Goal: Find specific page/section: Find specific page/section

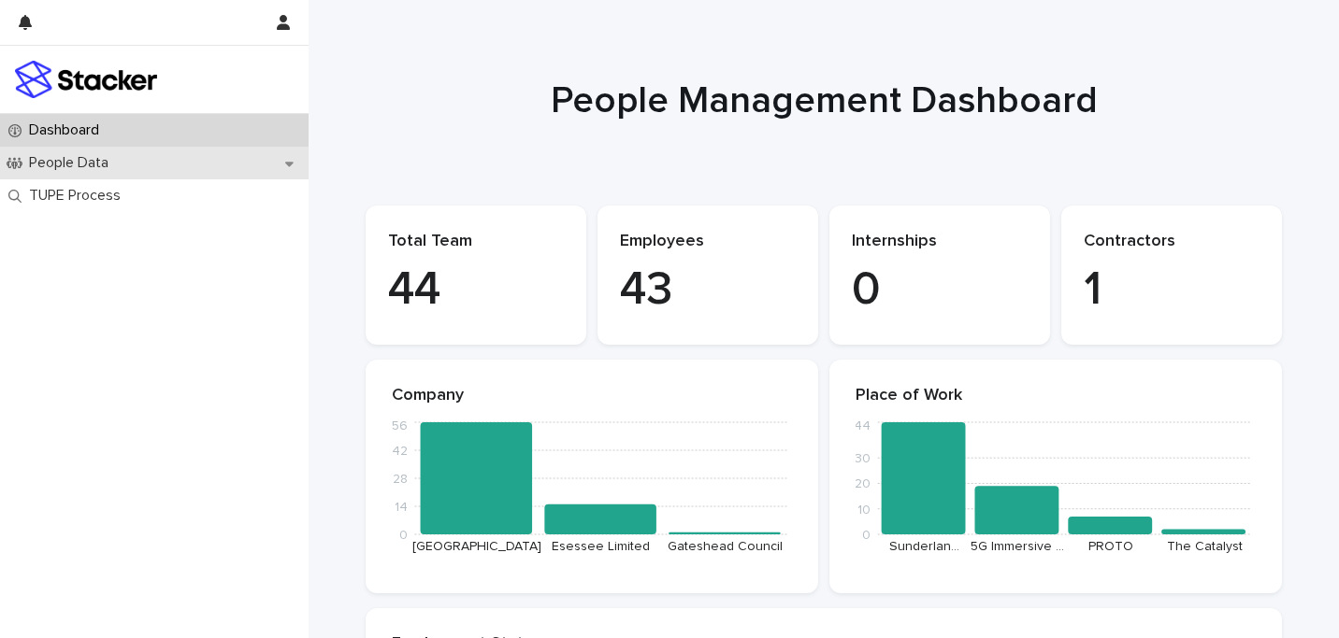
click at [169, 160] on div "People Data" at bounding box center [154, 163] width 308 height 33
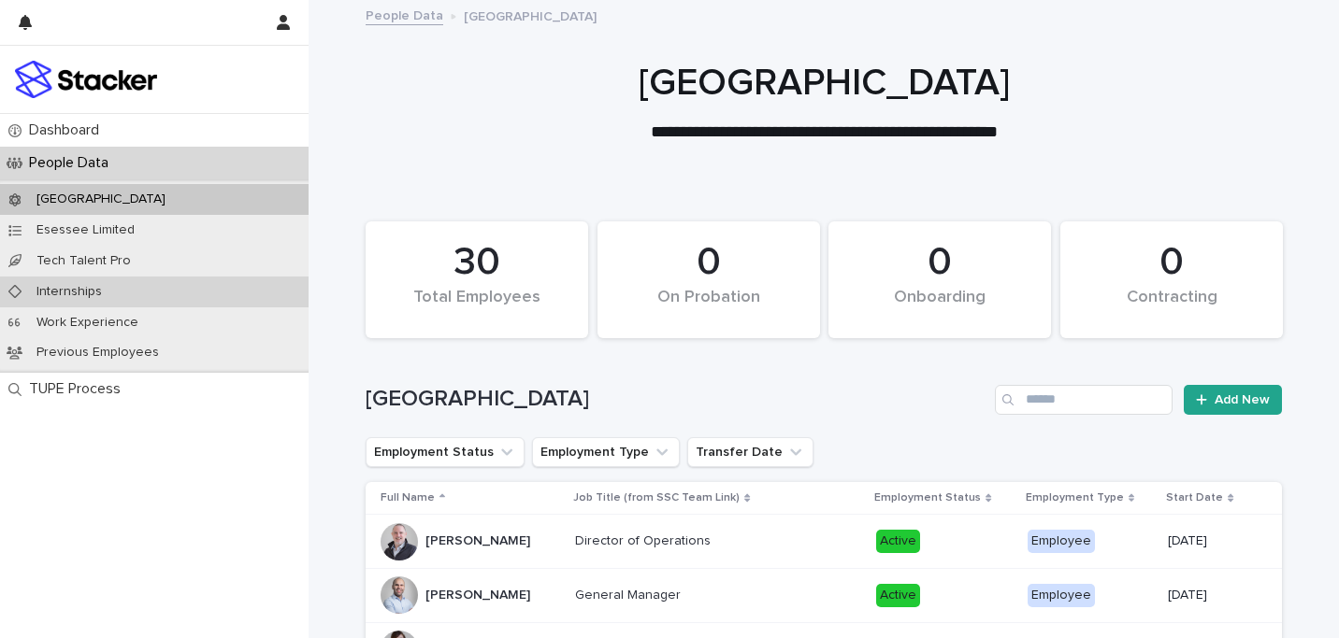
click at [184, 278] on div "Internships" at bounding box center [154, 292] width 308 height 31
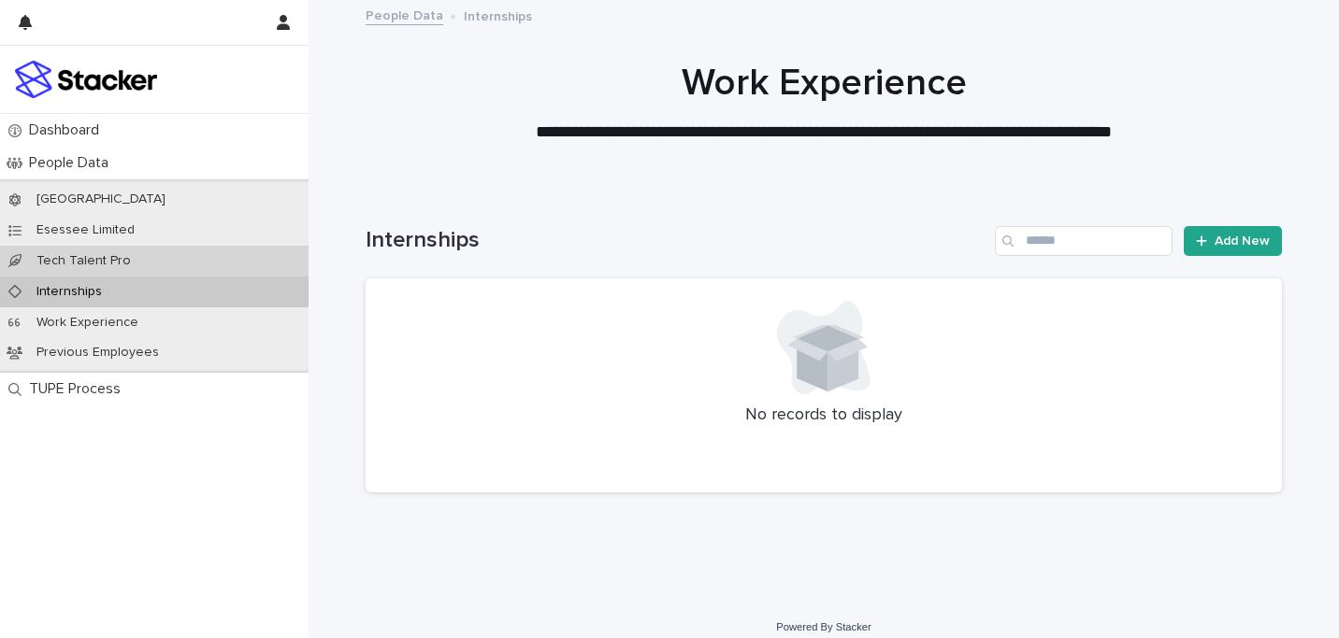
click at [187, 258] on div "Tech Talent Pro" at bounding box center [154, 261] width 308 height 31
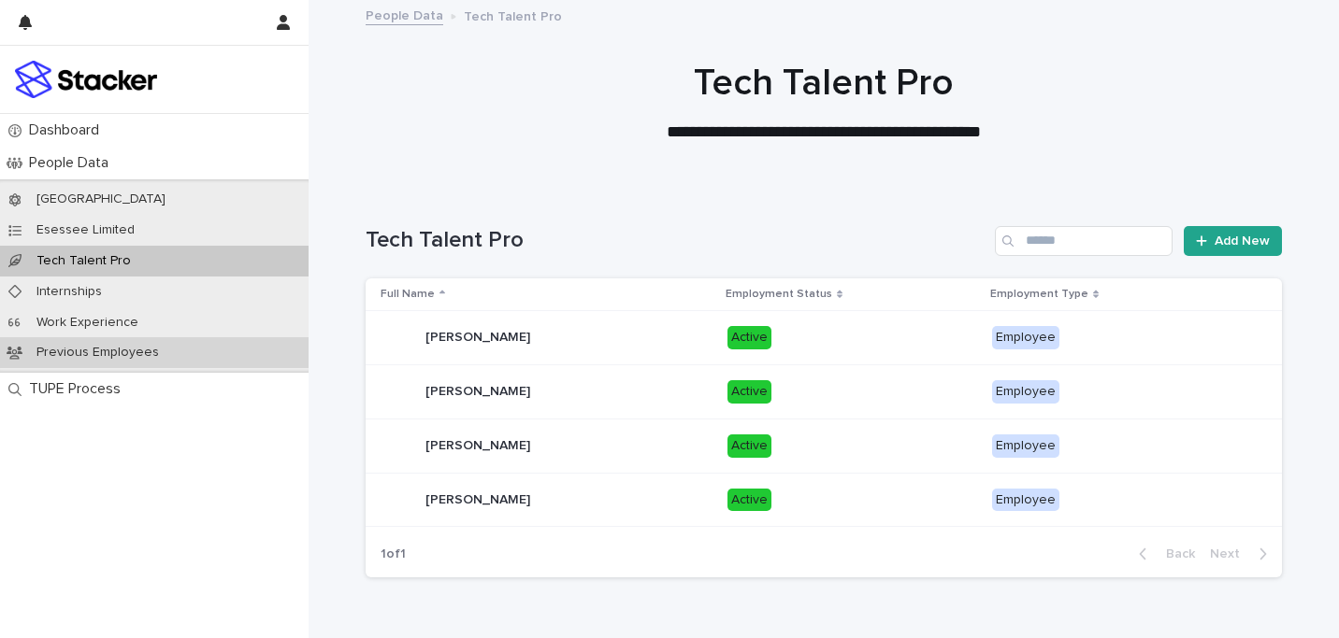
click at [112, 351] on p "Previous Employees" at bounding box center [97, 353] width 152 height 16
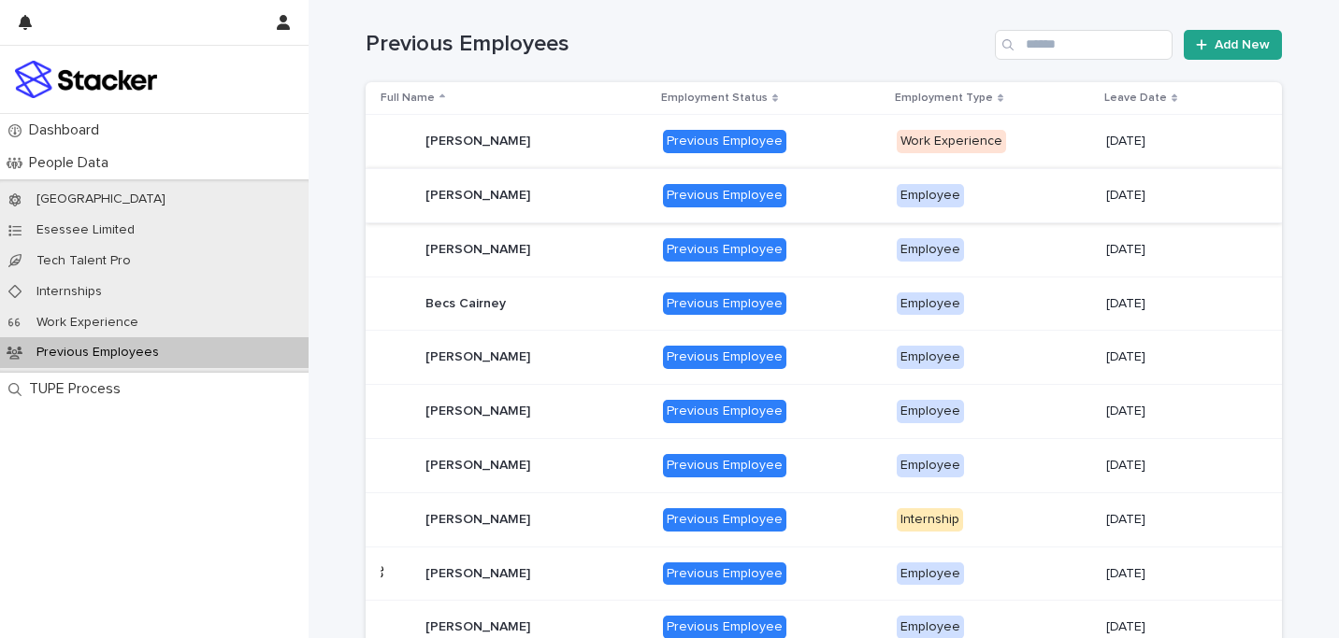
scroll to position [289, 0]
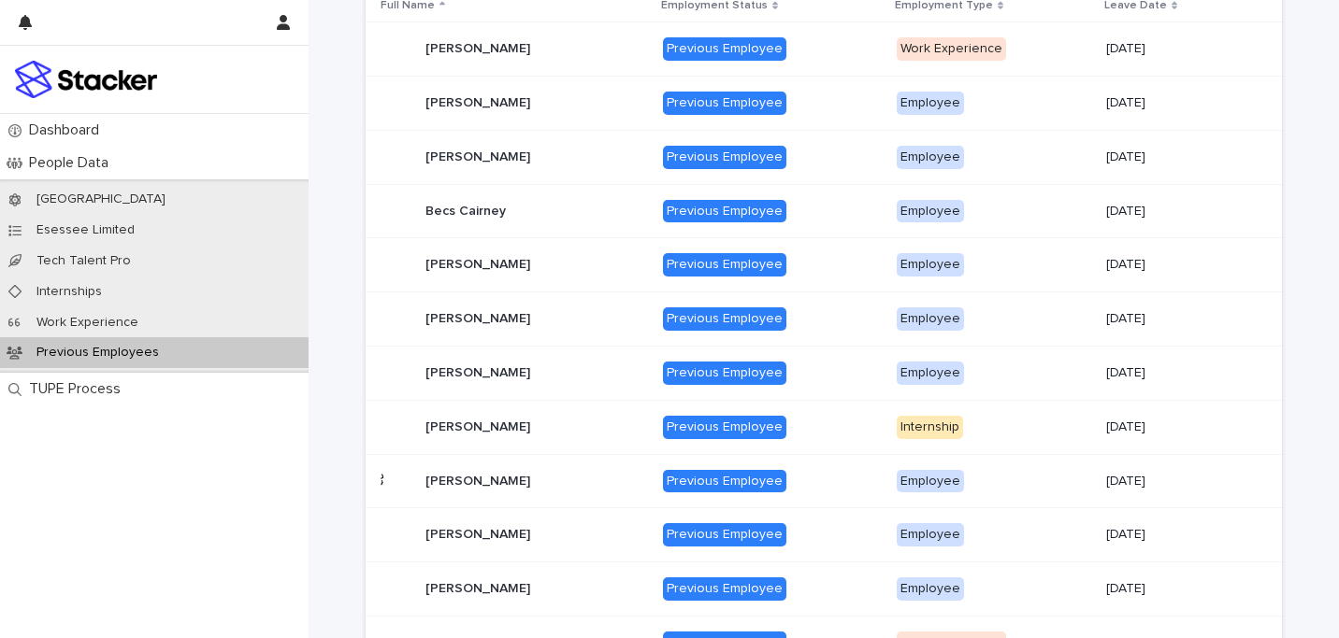
click at [549, 371] on div "[PERSON_NAME] [PERSON_NAME]" at bounding box center [513, 372] width 267 height 37
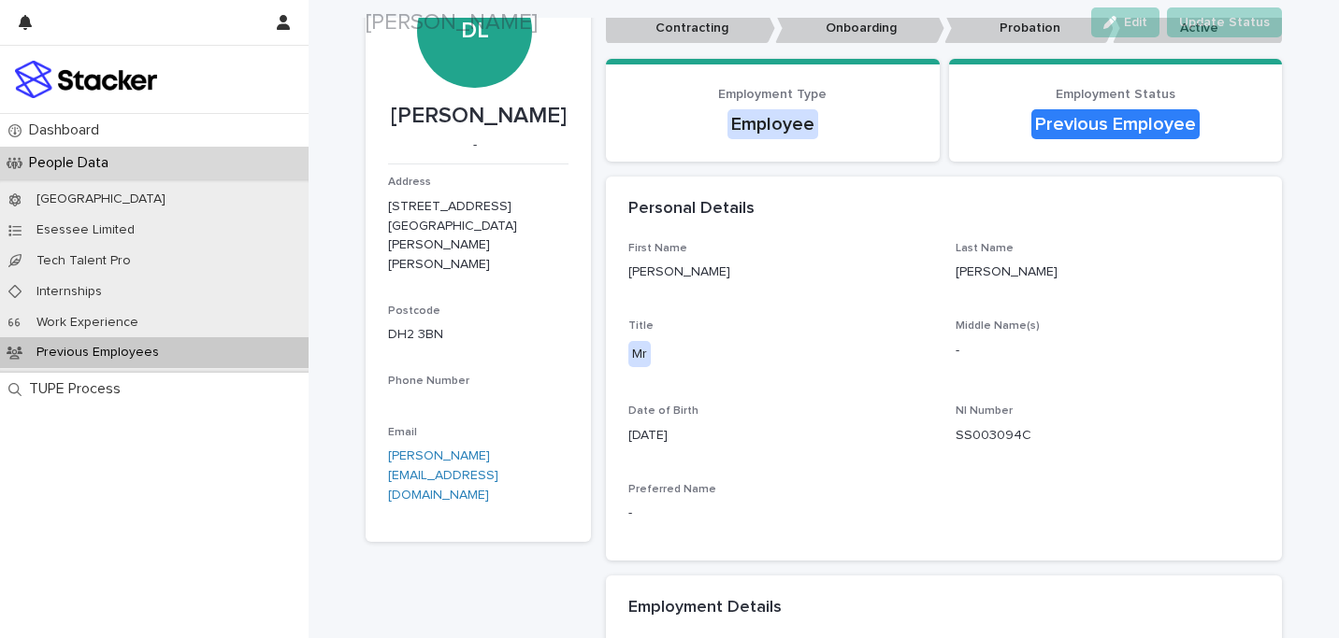
scroll to position [148, 0]
